Goal: Transaction & Acquisition: Purchase product/service

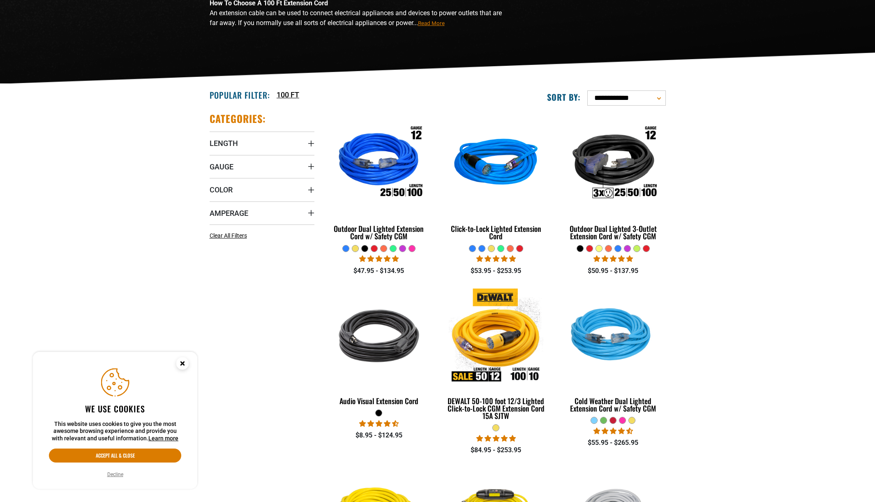
click at [363, 249] on div at bounding box center [364, 248] width 6 height 6
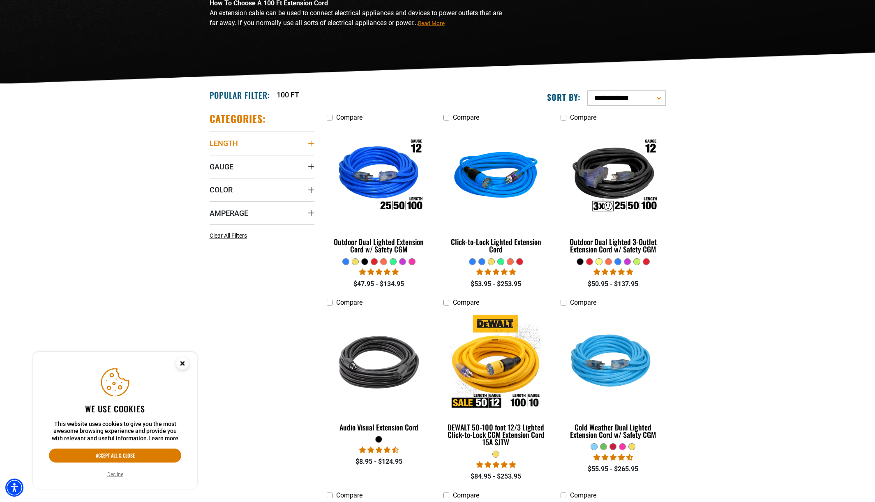
click at [249, 146] on summary "Length" at bounding box center [261, 142] width 105 height 23
click at [216, 204] on label "100 FT (19) 100 FT (19 products)" at bounding box center [235, 201] width 53 height 11
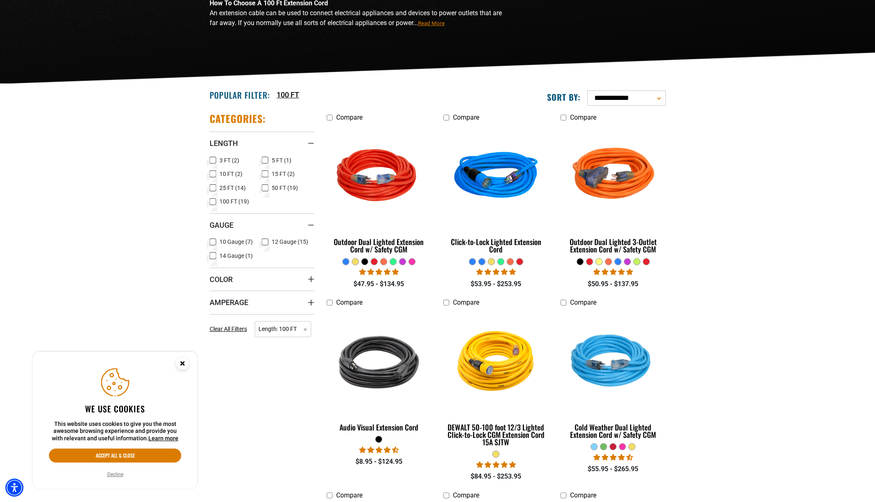
click at [265, 244] on icon at bounding box center [265, 242] width 7 height 11
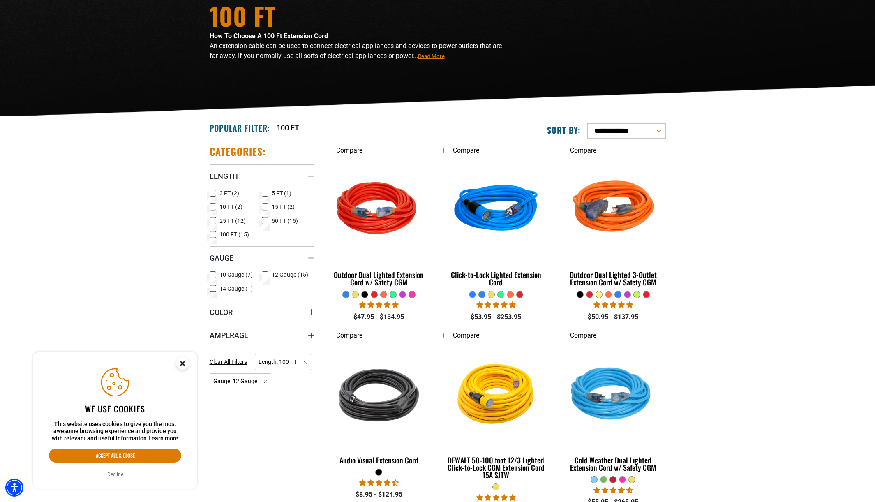
scroll to position [128, 0]
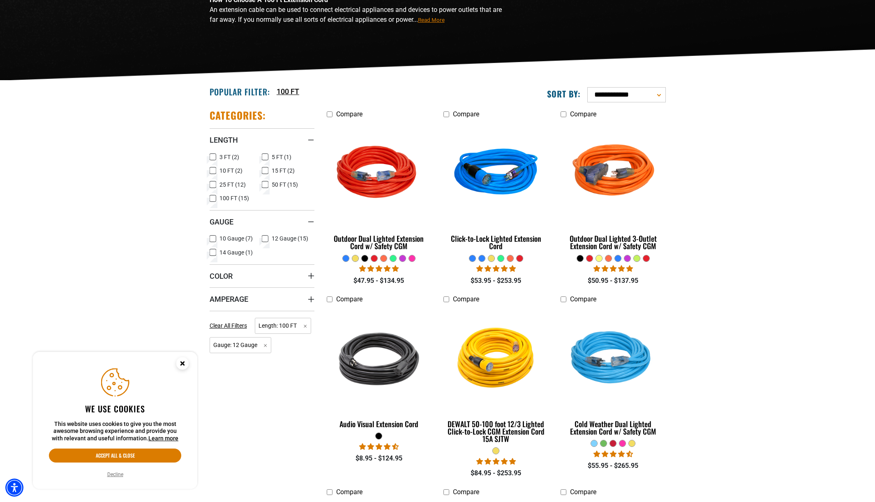
click at [223, 253] on span "14 Gauge (1)" at bounding box center [235, 252] width 33 height 6
click at [225, 253] on span "14 Gauge (1)" at bounding box center [235, 252] width 33 height 6
click at [253, 276] on summary "Color" at bounding box center [261, 275] width 105 height 23
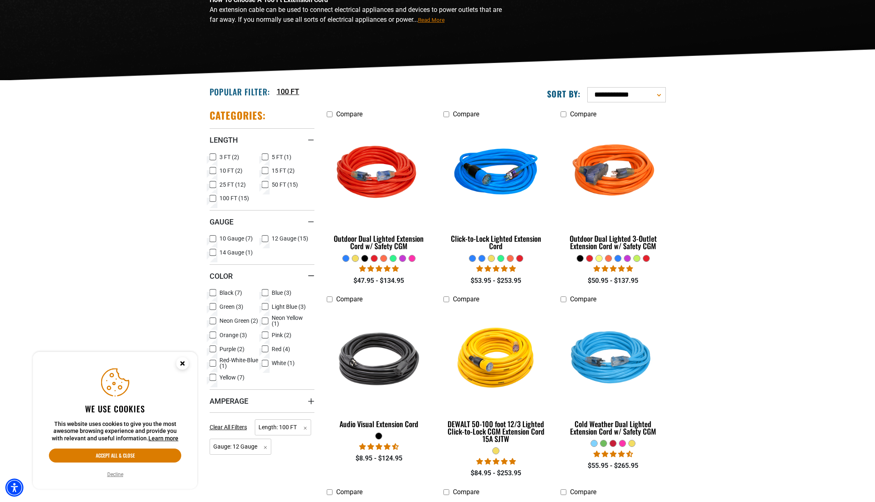
click at [229, 293] on span "Black (7)" at bounding box center [230, 293] width 23 height 6
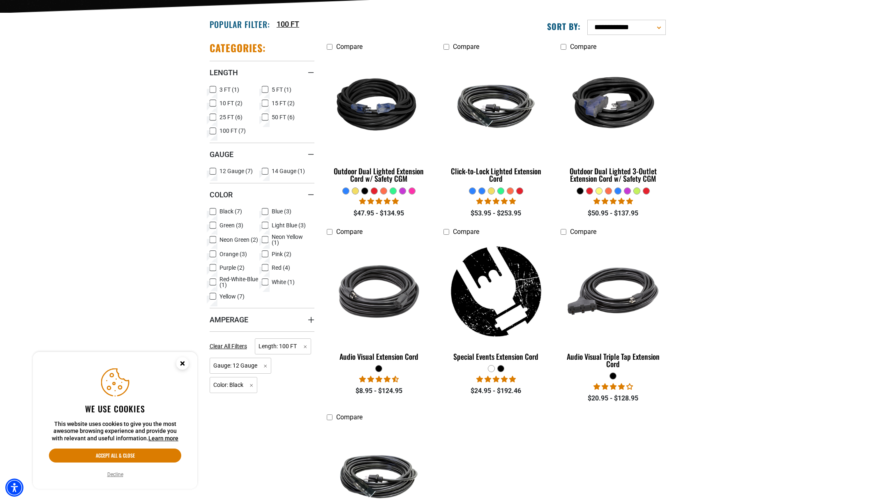
scroll to position [203, 0]
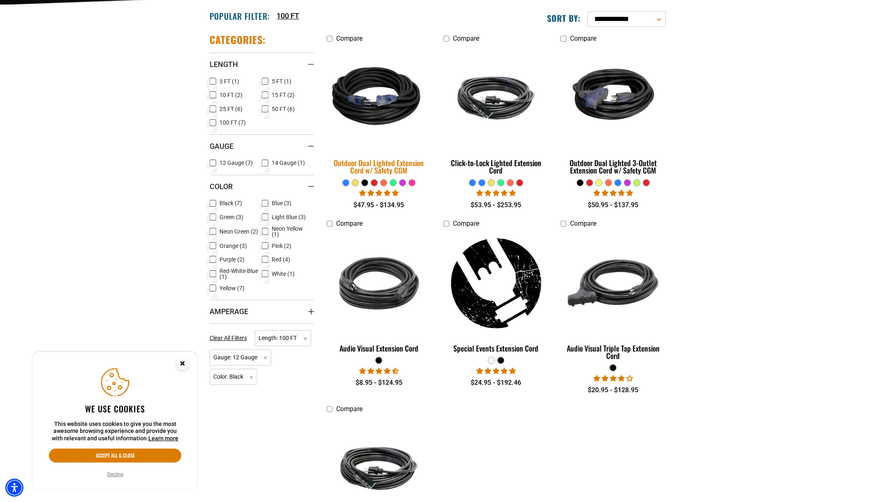
click at [367, 118] on img at bounding box center [378, 97] width 115 height 105
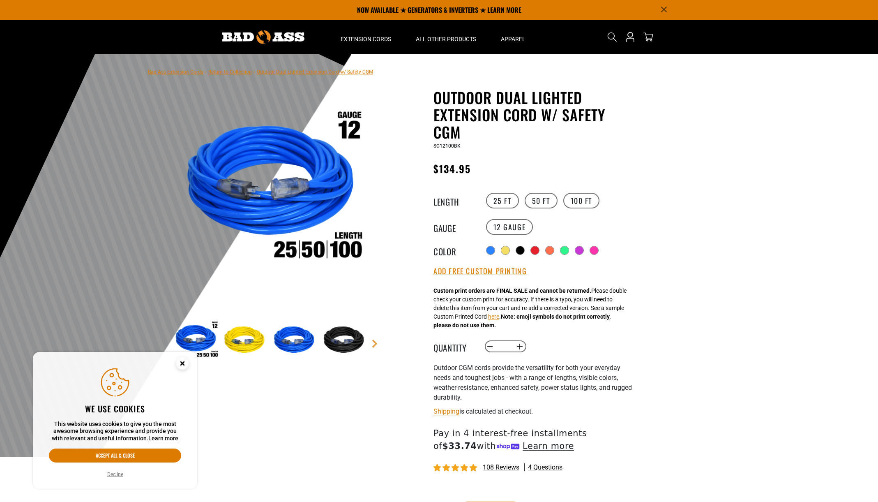
click at [331, 331] on img at bounding box center [345, 340] width 48 height 48
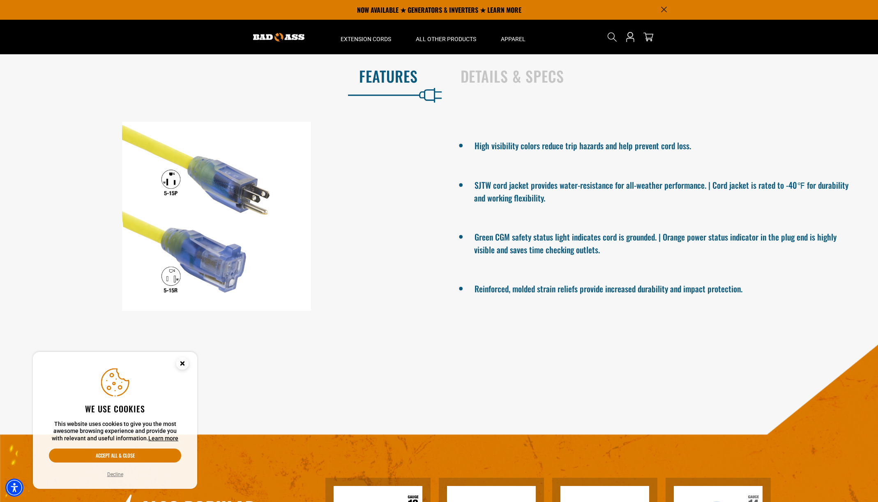
scroll to position [460, 0]
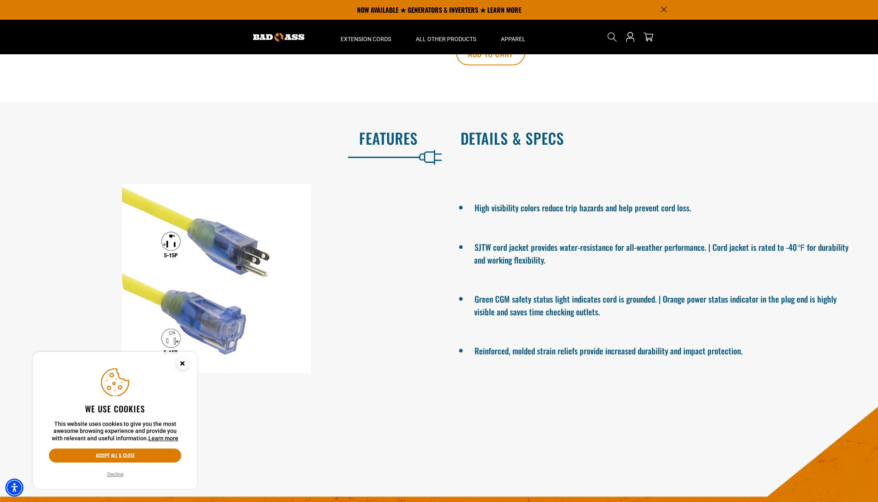
click at [489, 137] on h2 "Details & Specs" at bounding box center [660, 137] width 400 height 17
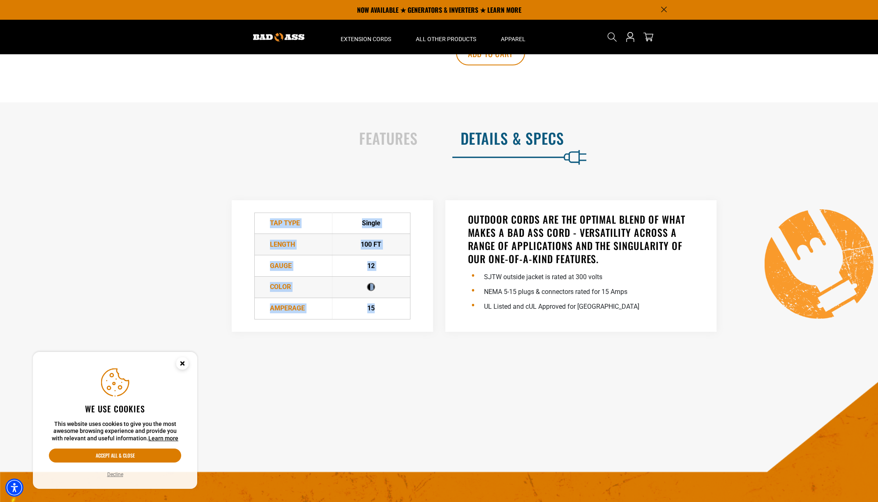
drag, startPoint x: 334, startPoint y: 295, endPoint x: 251, endPoint y: 235, distance: 103.0
click at [247, 239] on div "TAP Type Single Length 100 FT" at bounding box center [332, 265] width 201 height 131
click at [251, 235] on div "TAP Type Single Length 100 FT" at bounding box center [332, 265] width 201 height 131
drag, startPoint x: 383, startPoint y: 263, endPoint x: 366, endPoint y: 262, distance: 16.9
click at [366, 261] on div "12" at bounding box center [371, 266] width 77 height 10
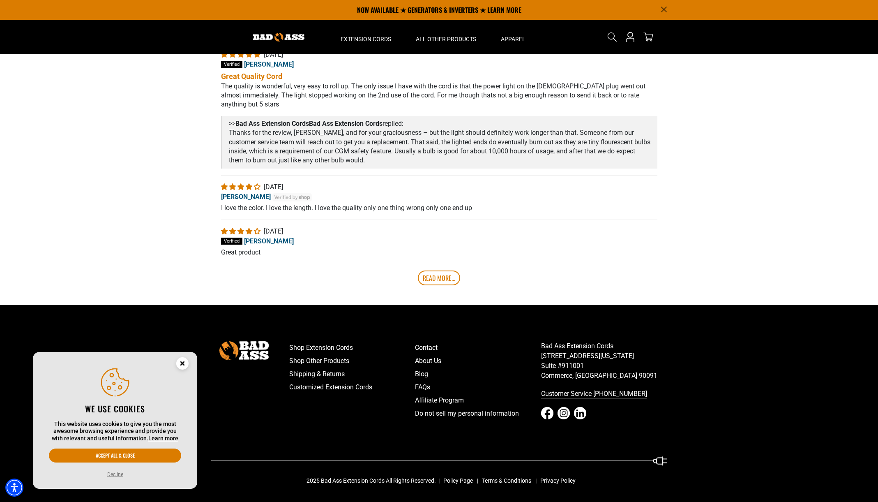
scroll to position [0, 0]
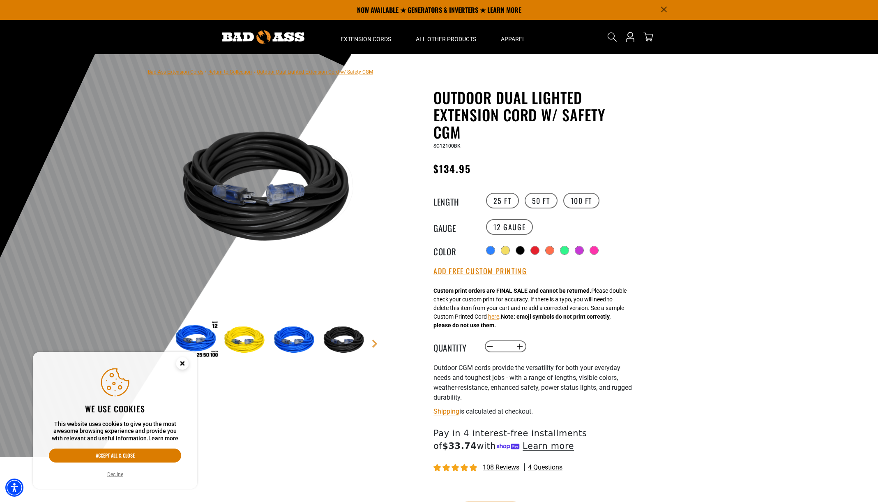
click at [184, 362] on circle "Close this option" at bounding box center [182, 363] width 12 height 12
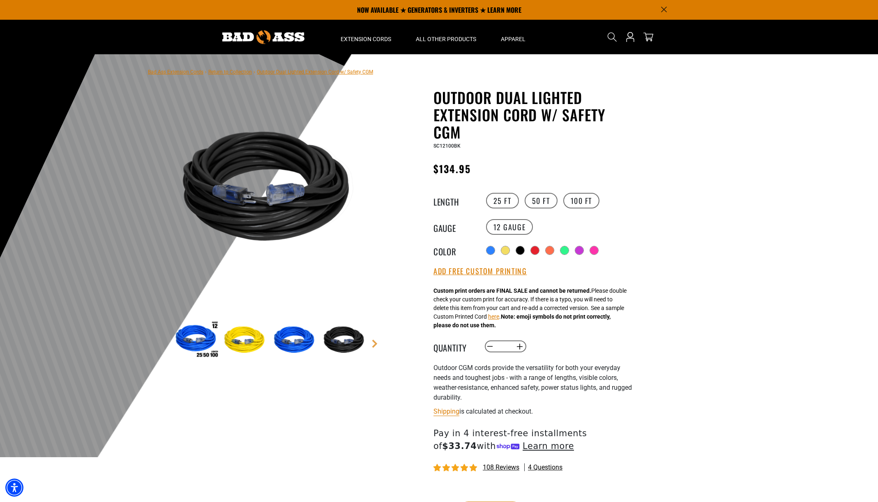
click at [287, 341] on img at bounding box center [296, 340] width 48 height 48
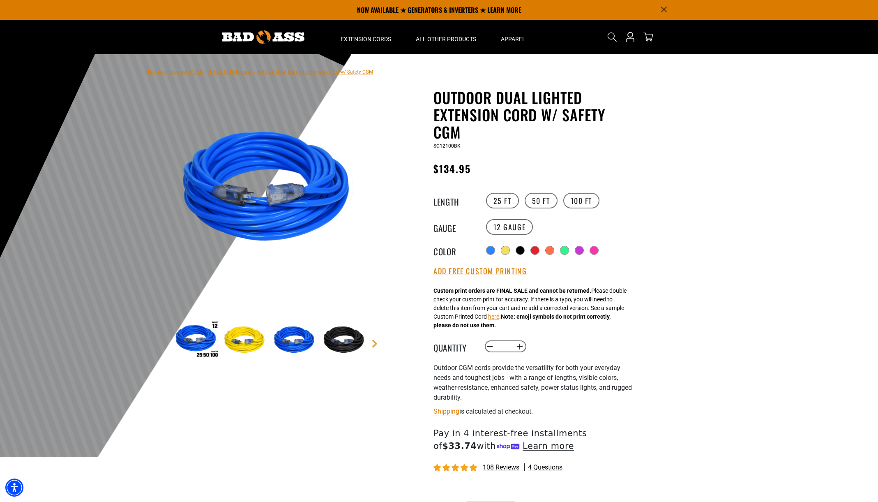
click at [236, 342] on img at bounding box center [246, 340] width 48 height 48
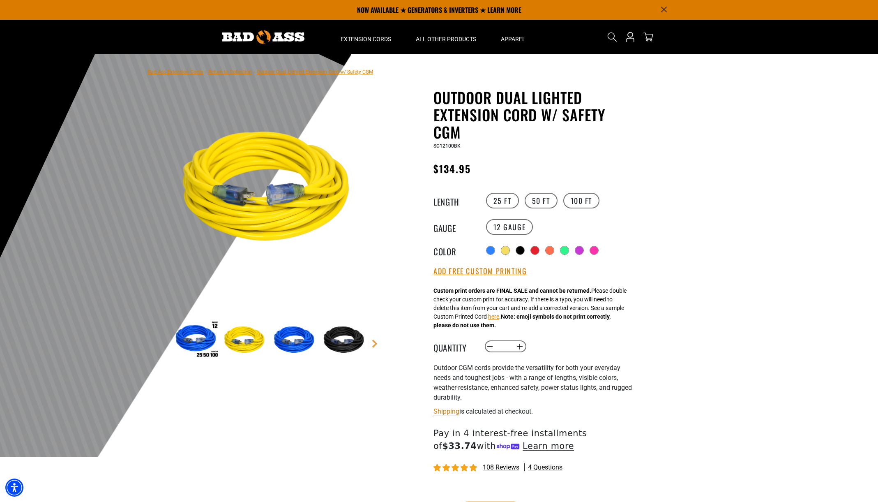
click at [194, 343] on img at bounding box center [196, 340] width 48 height 48
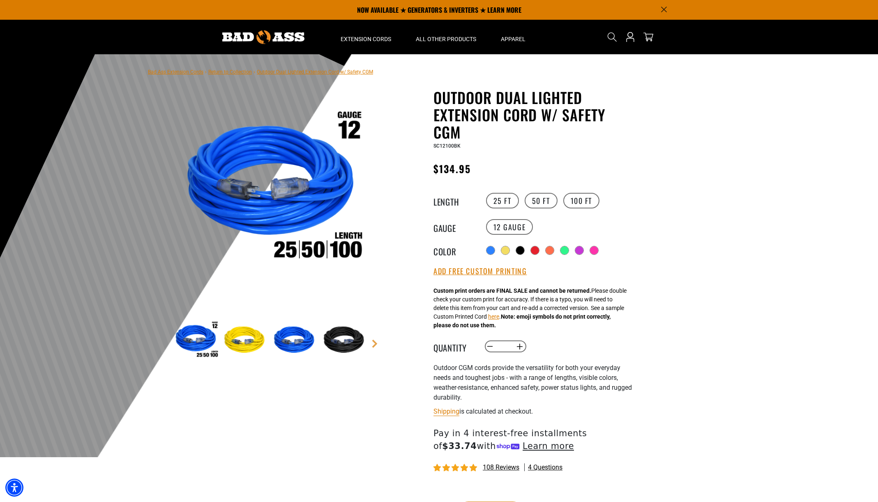
click at [336, 334] on img at bounding box center [345, 340] width 48 height 48
